Goal: Contribute content

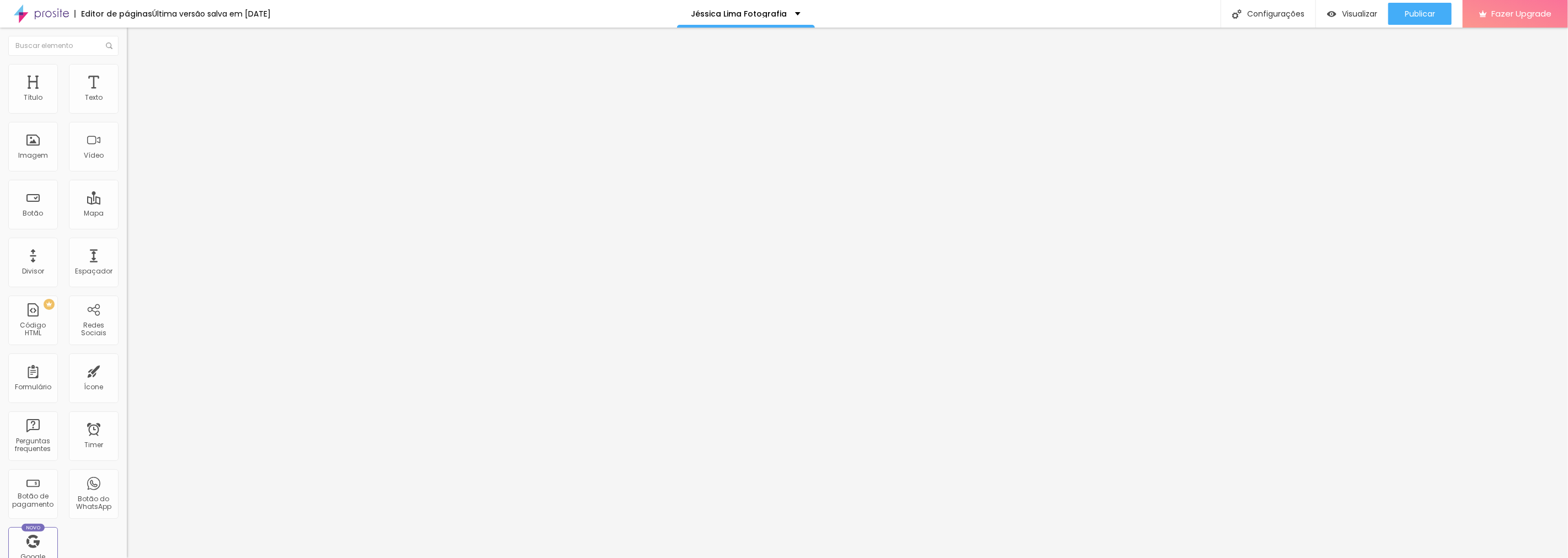
click at [127, 227] on input "[URL][DOMAIN_NAME]" at bounding box center [192, 221] width 132 height 11
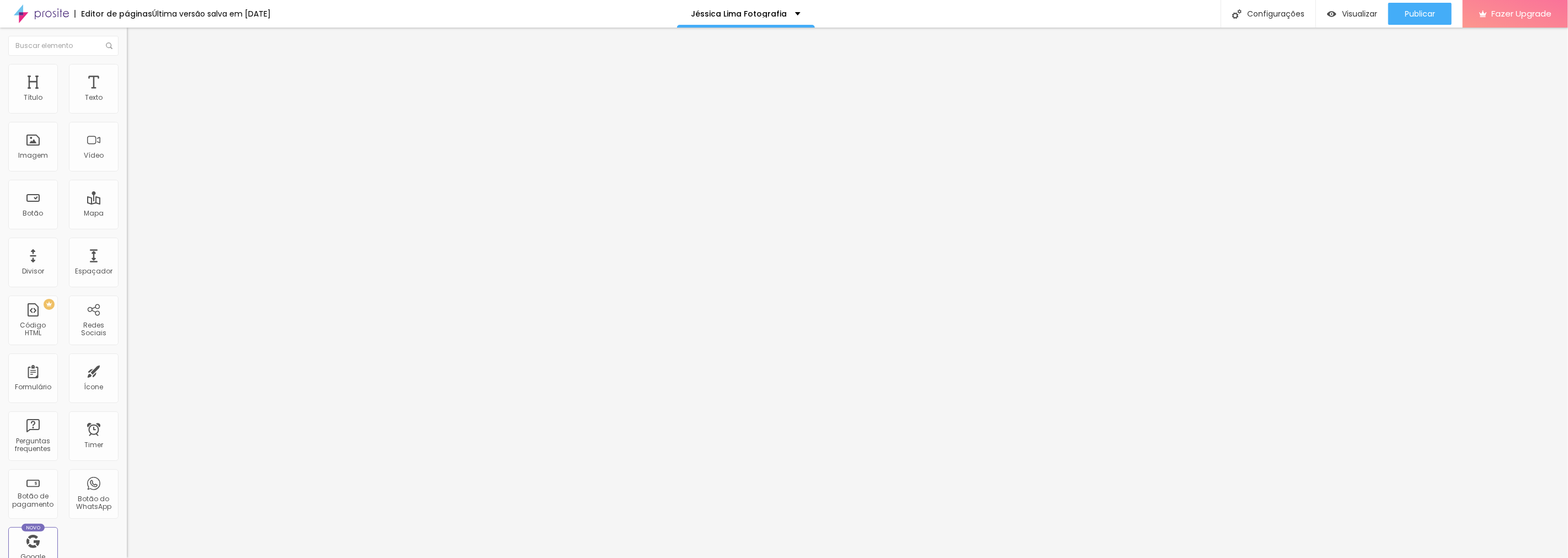
click at [127, 227] on input "[URL][DOMAIN_NAME]" at bounding box center [192, 221] width 132 height 11
paste input "Instagram-LinkBio/"
type input "[URL][DOMAIN_NAME]"
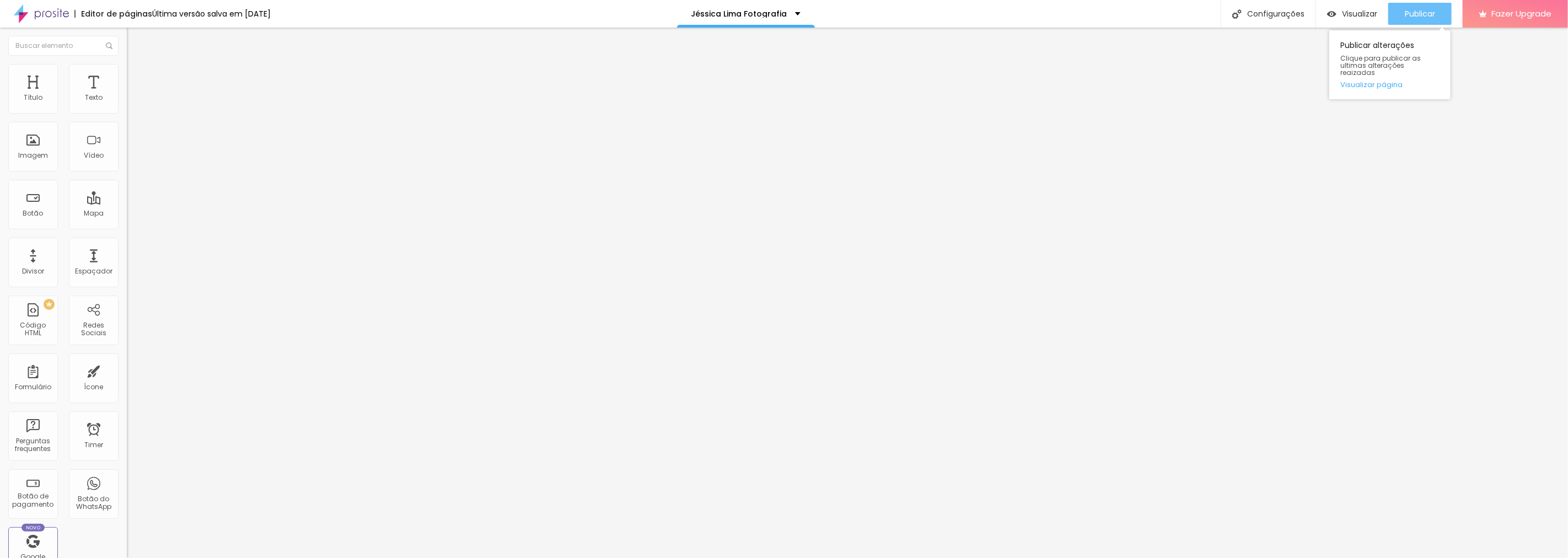
click at [1410, 15] on span "Publicar" at bounding box center [1420, 13] width 30 height 9
